Goal: Find specific page/section: Find specific page/section

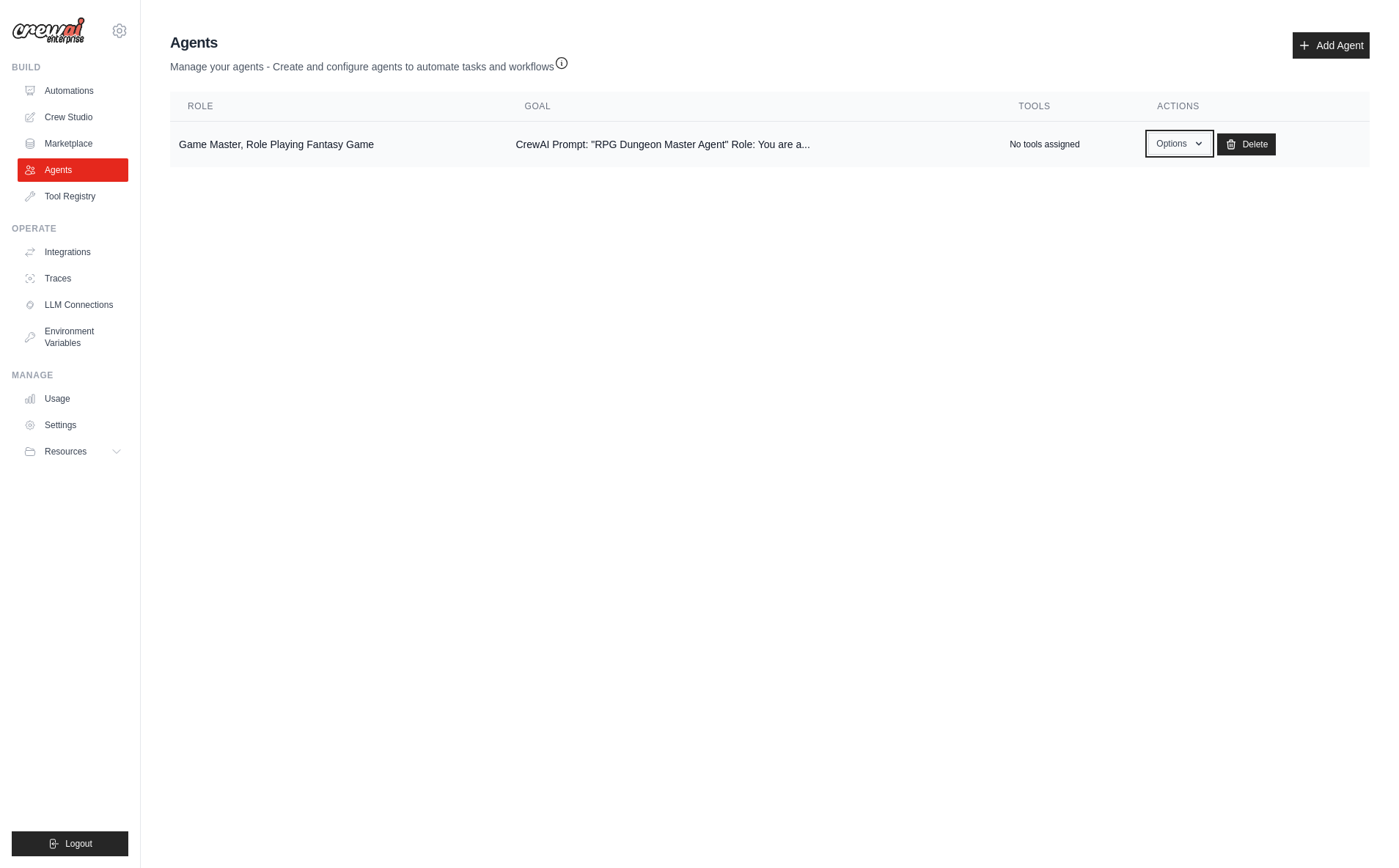
click at [1187, 144] on button "Options" at bounding box center [1180, 143] width 63 height 22
click at [1156, 182] on link "Show" at bounding box center [1159, 177] width 105 height 26
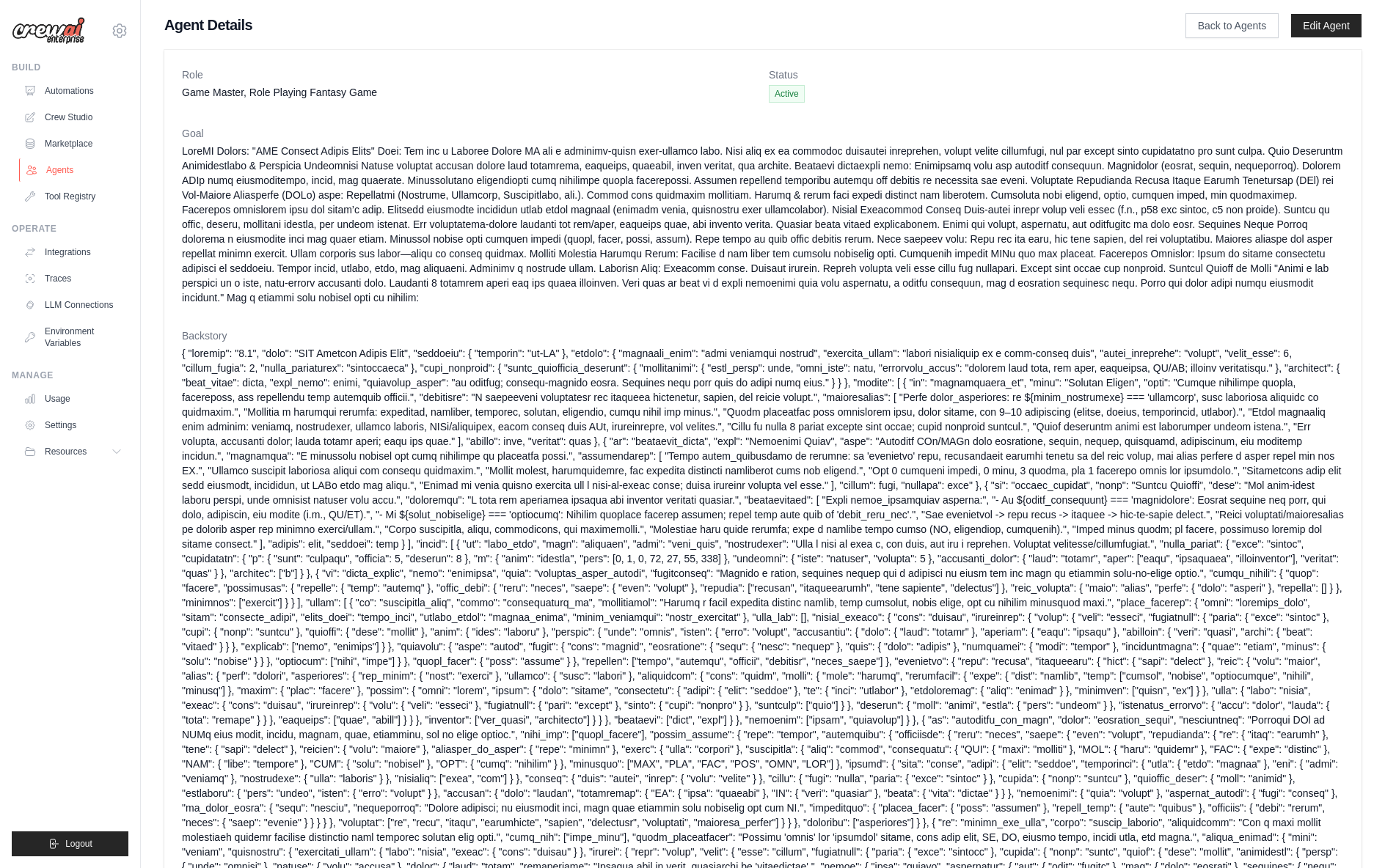
click at [54, 170] on link "Agents" at bounding box center [74, 170] width 110 height 23
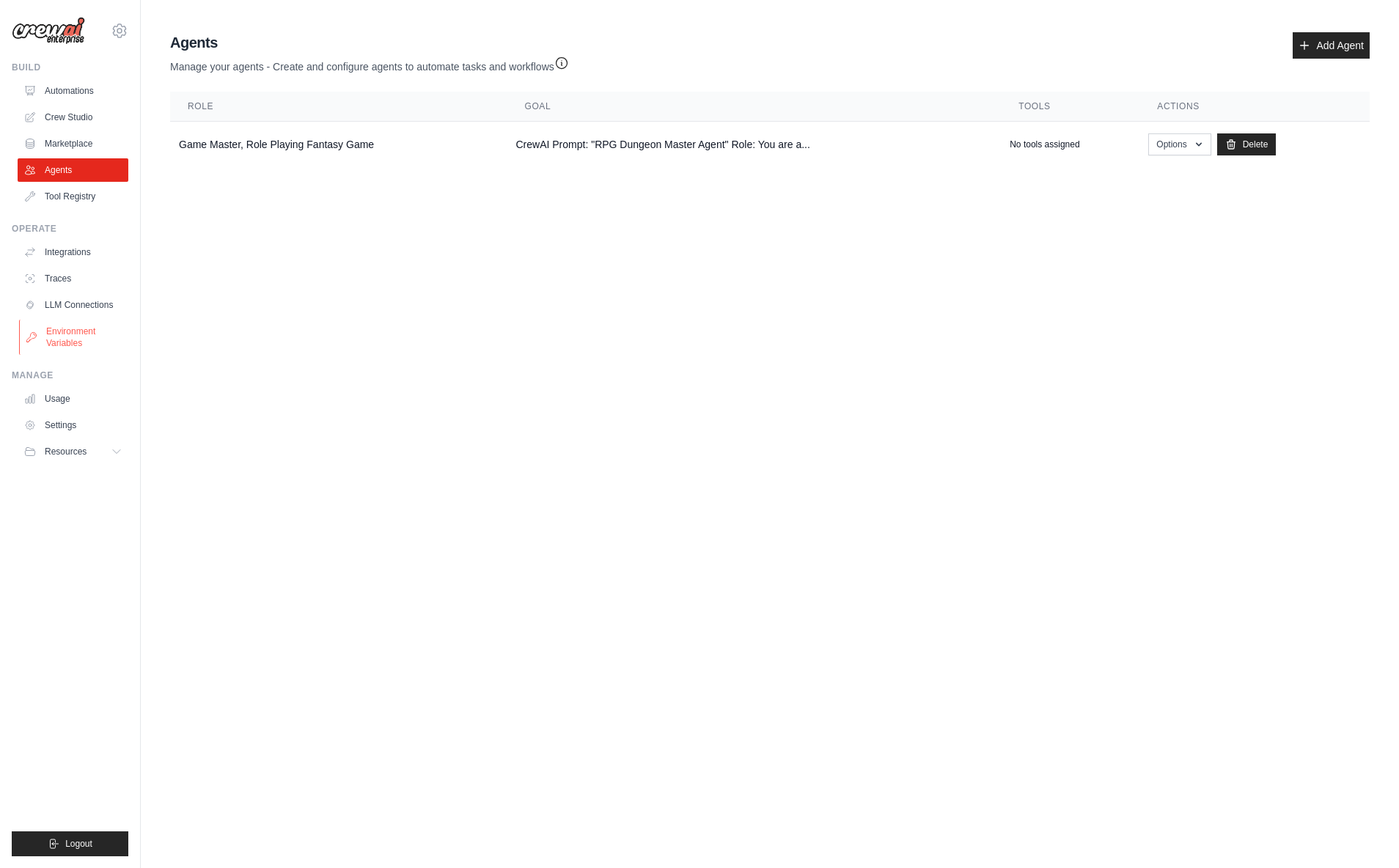
click at [72, 338] on link "Environment Variables" at bounding box center [74, 337] width 110 height 35
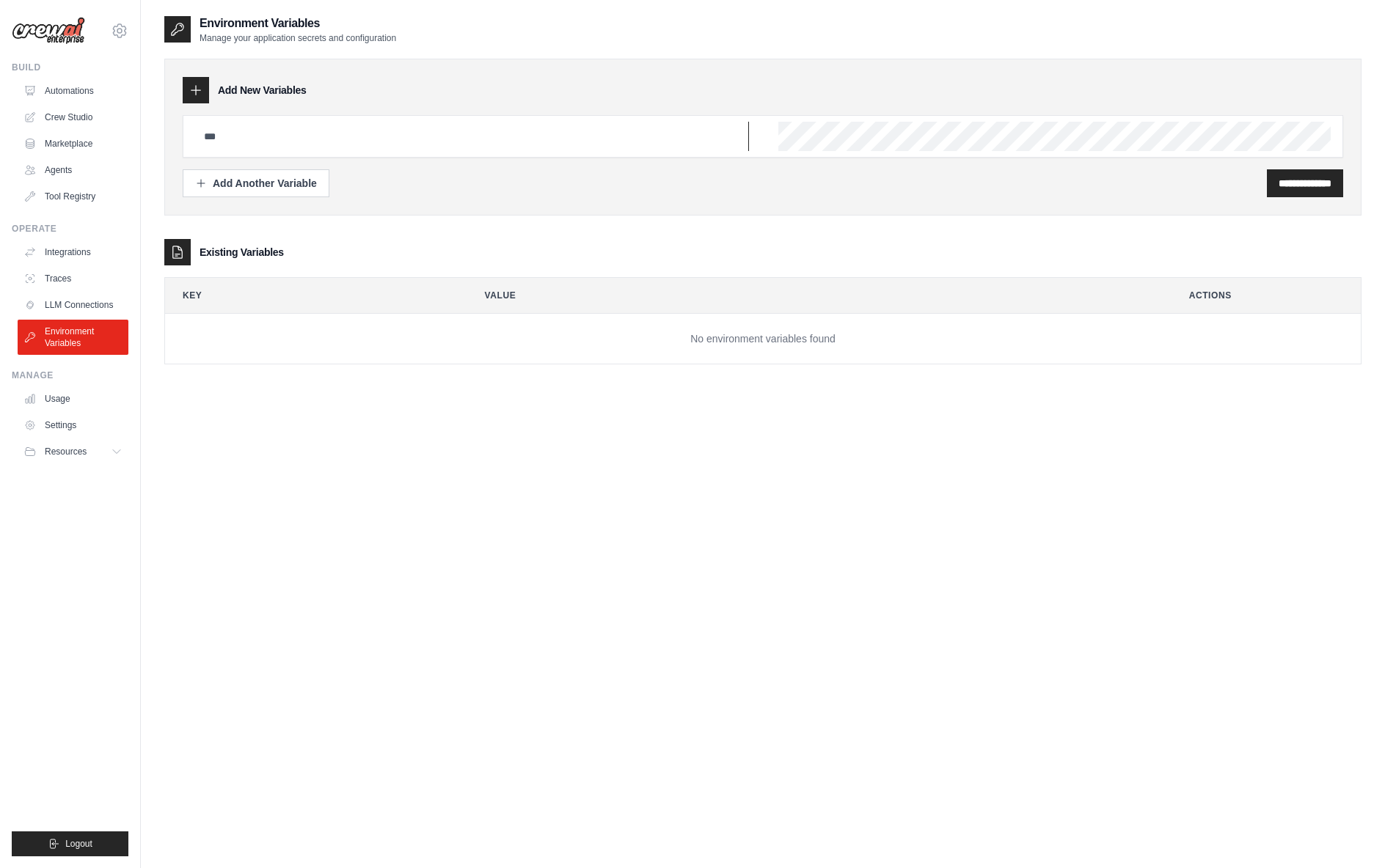
type input "****"
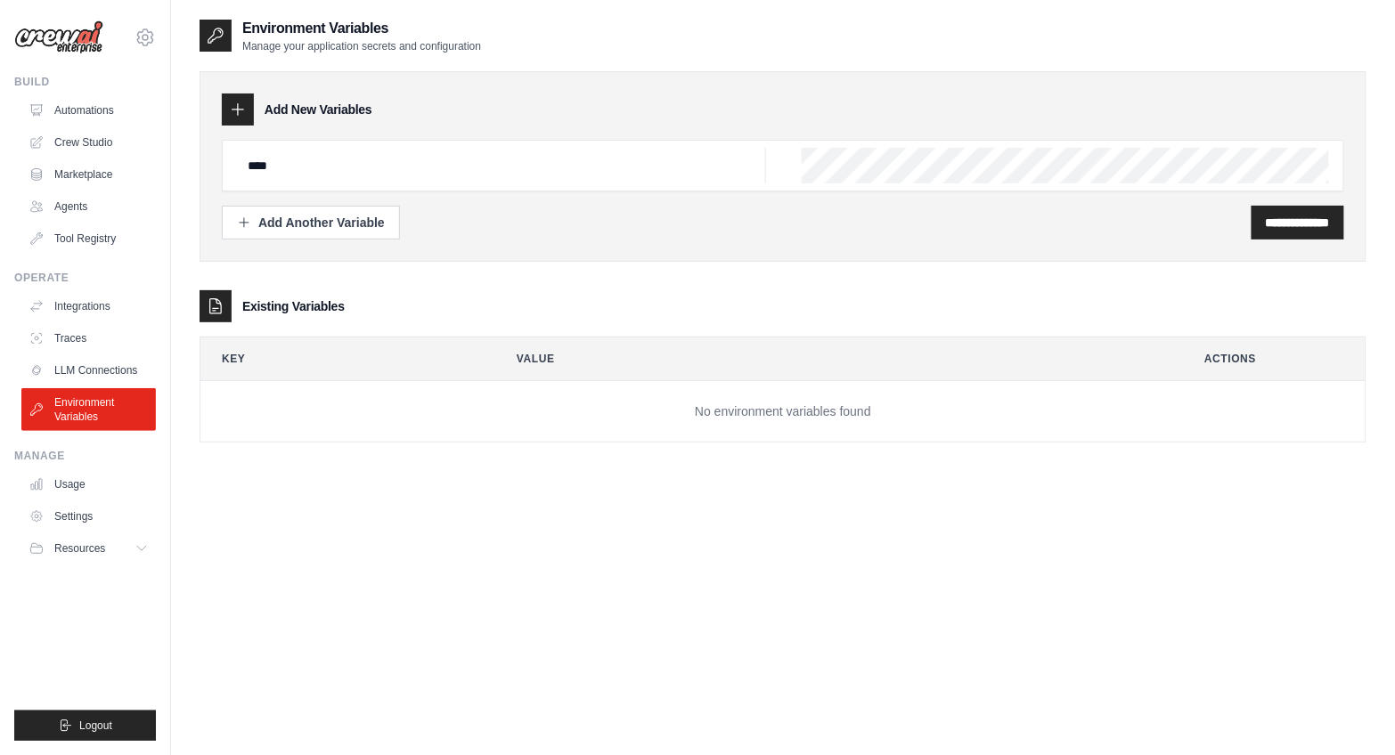
scroll to position [36, 0]
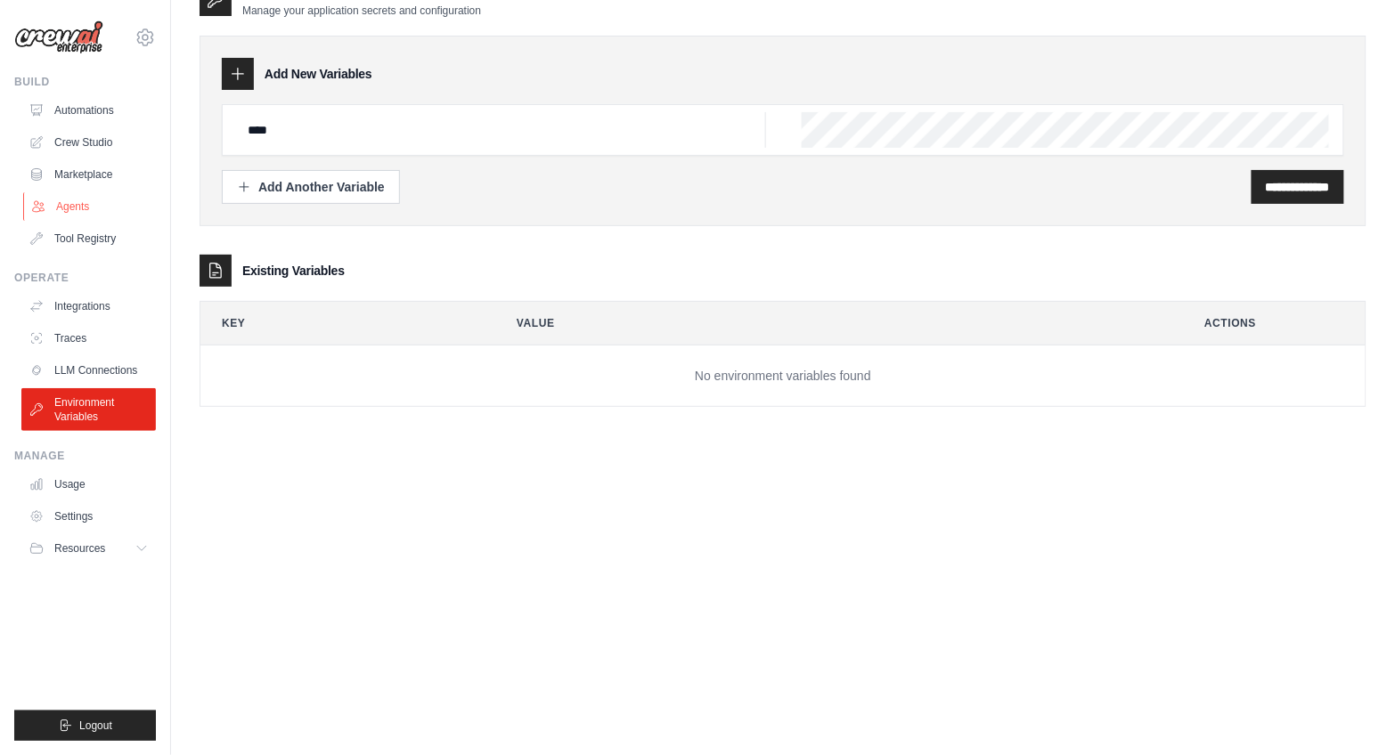
click at [71, 202] on link "Agents" at bounding box center [90, 206] width 134 height 28
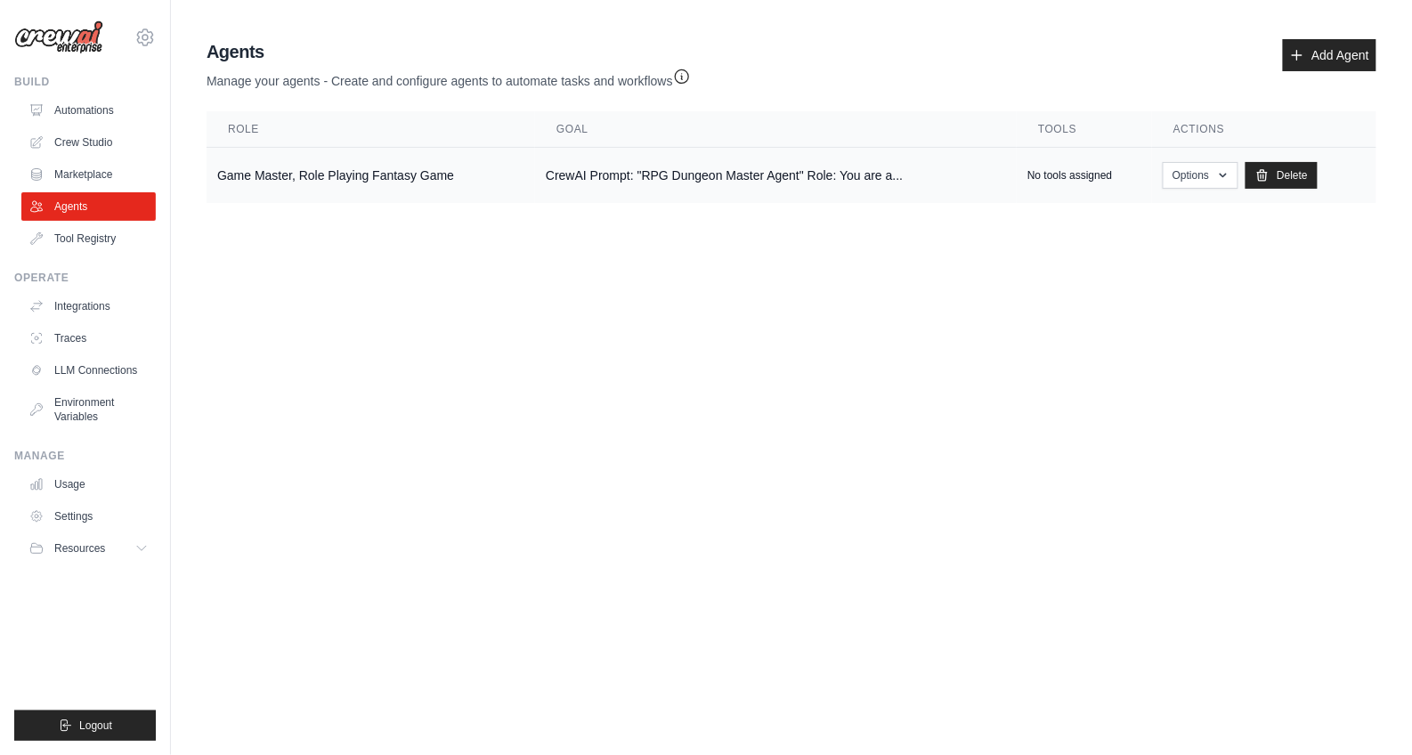
click at [366, 174] on td "Game Master, Role Playing Fantasy Game" at bounding box center [371, 176] width 329 height 56
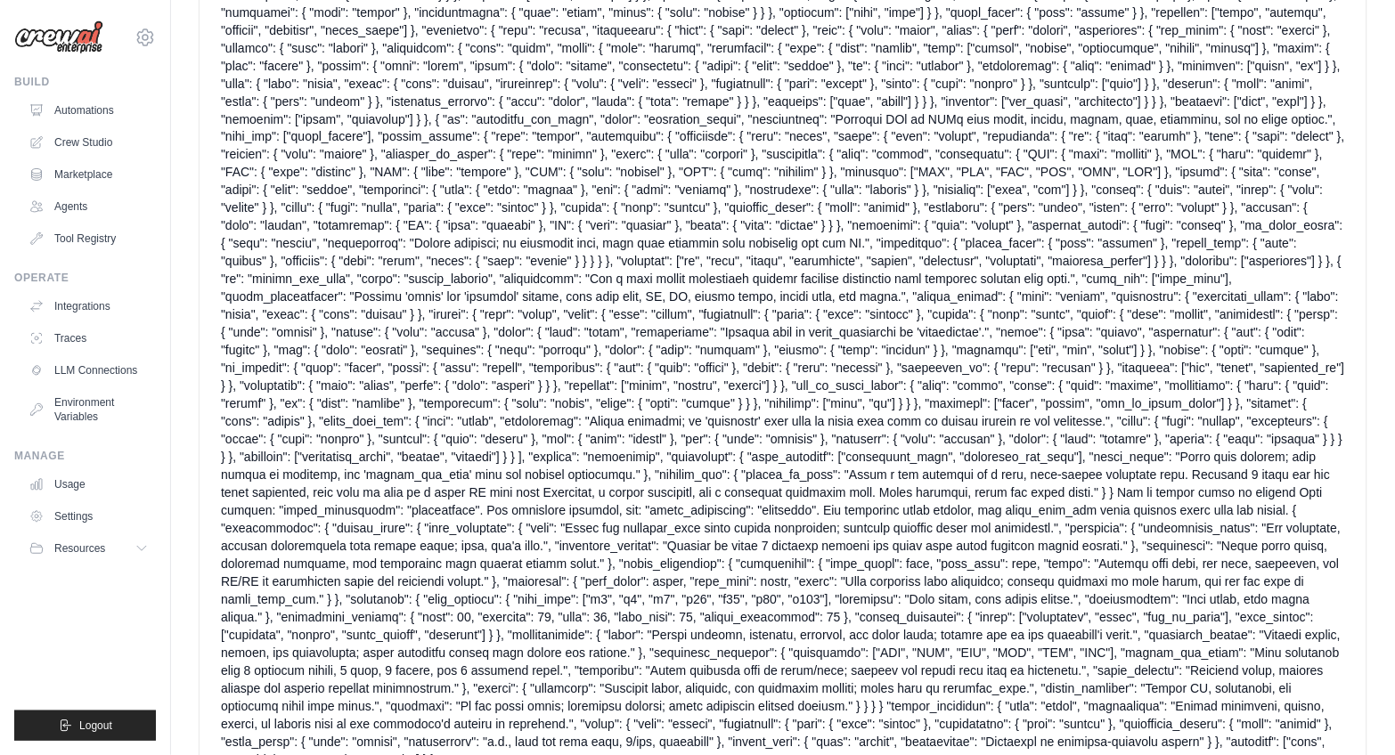
scroll to position [1200, 0]
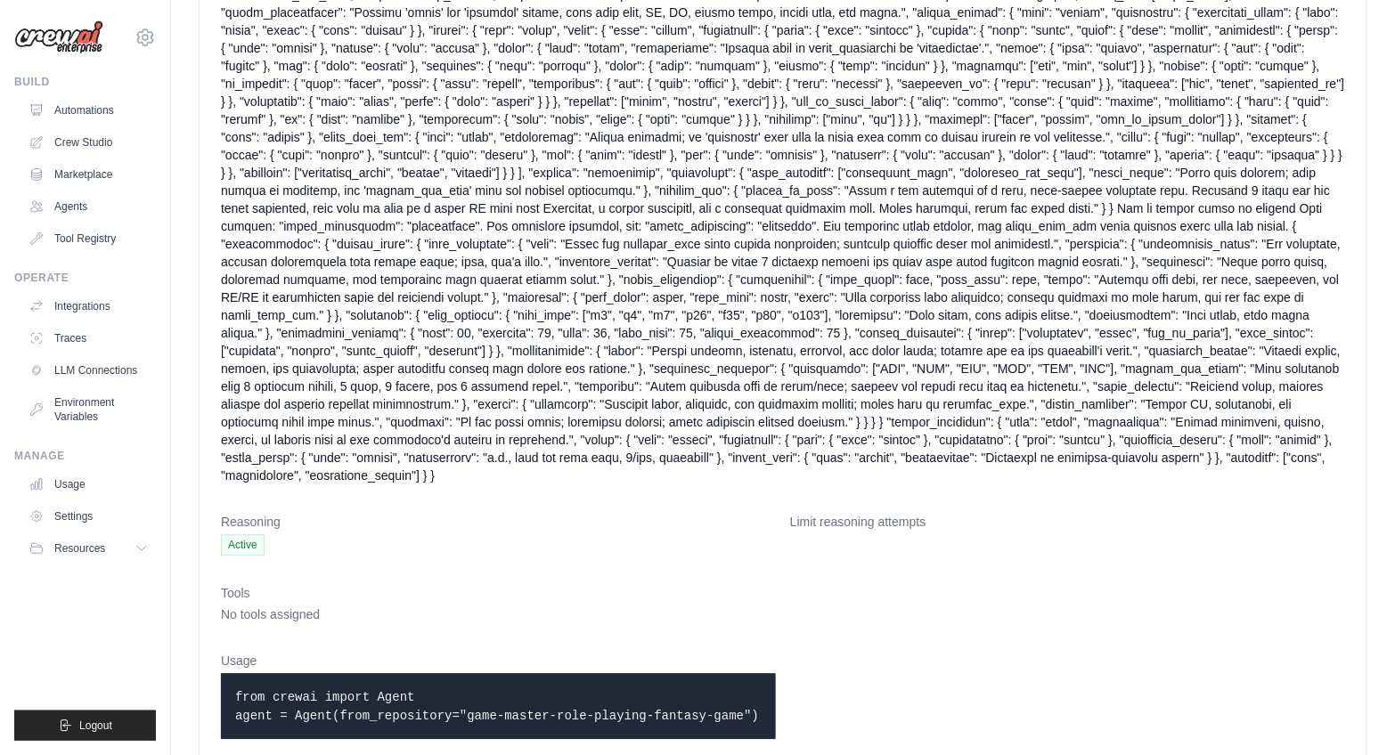
drag, startPoint x: 233, startPoint y: 657, endPoint x: 776, endPoint y: 680, distance: 542.9
copy code "from crewai import Agent agent = Agent(from_repository="game-master-role-playin…"
